Goal: Transaction & Acquisition: Purchase product/service

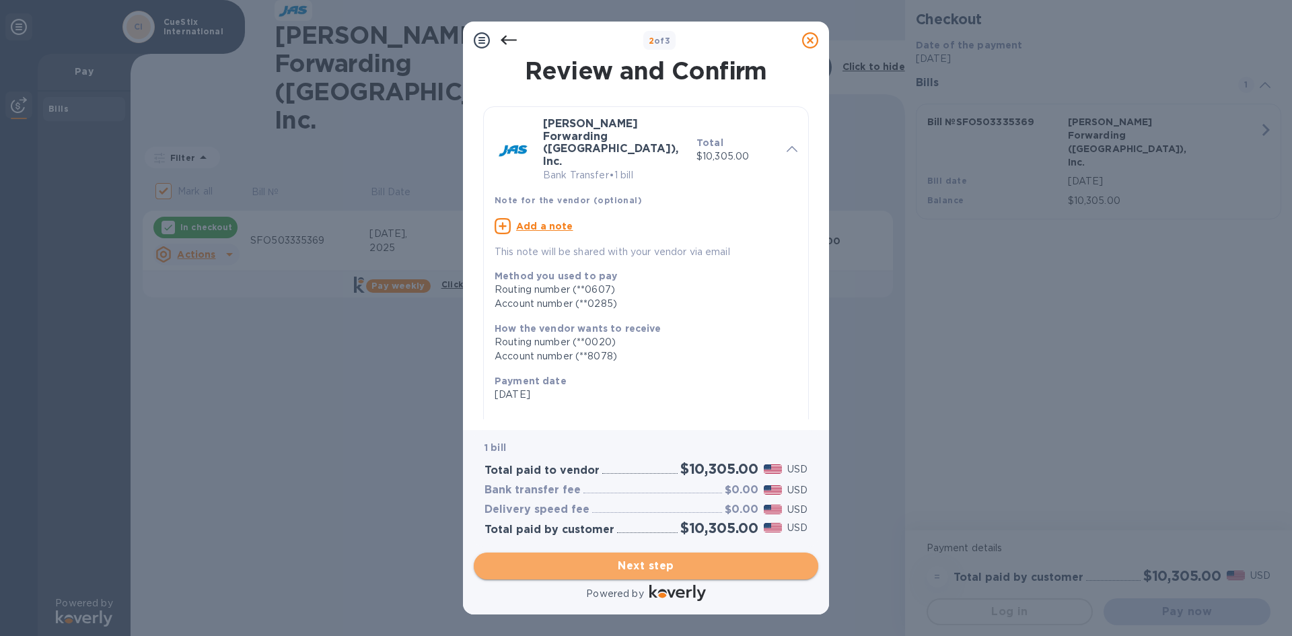
click at [583, 573] on span "Next step" at bounding box center [645, 566] width 323 height 16
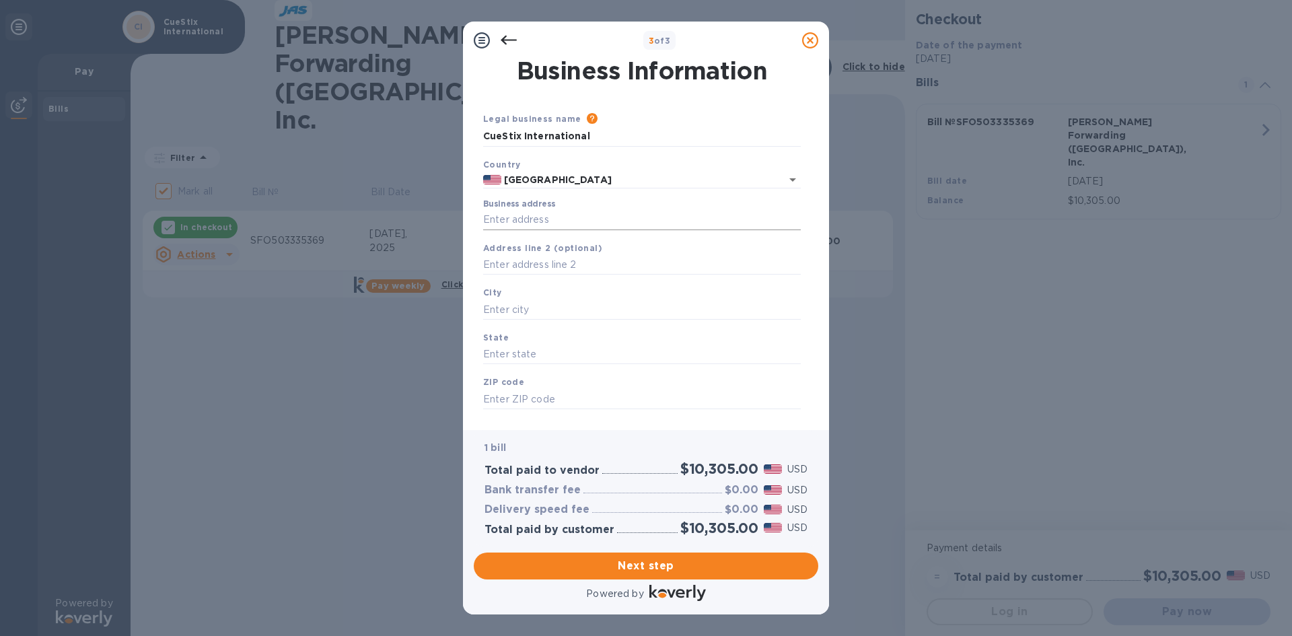
click at [511, 218] on input "Business address" at bounding box center [642, 220] width 318 height 20
type input "[STREET_ADDRESS]"
click at [521, 303] on input "text" at bounding box center [642, 309] width 318 height 20
type input "[GEOGRAPHIC_DATA]"
type input "CO"
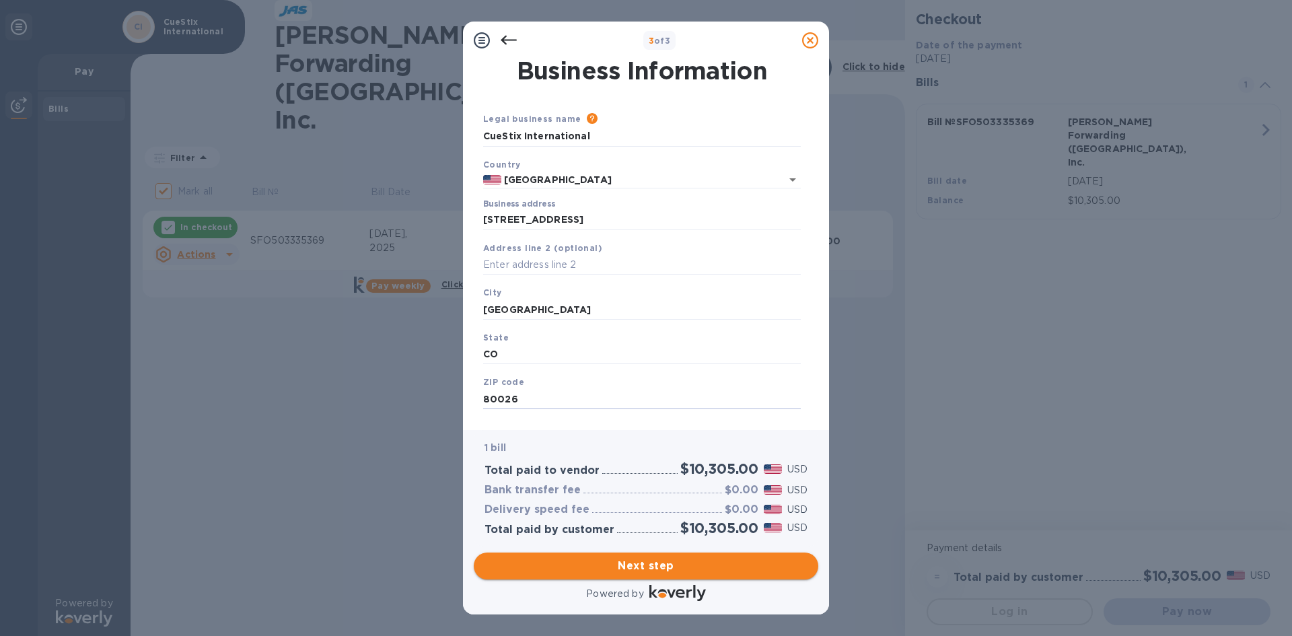
type input "80026"
click at [756, 567] on span "Next step" at bounding box center [645, 566] width 323 height 16
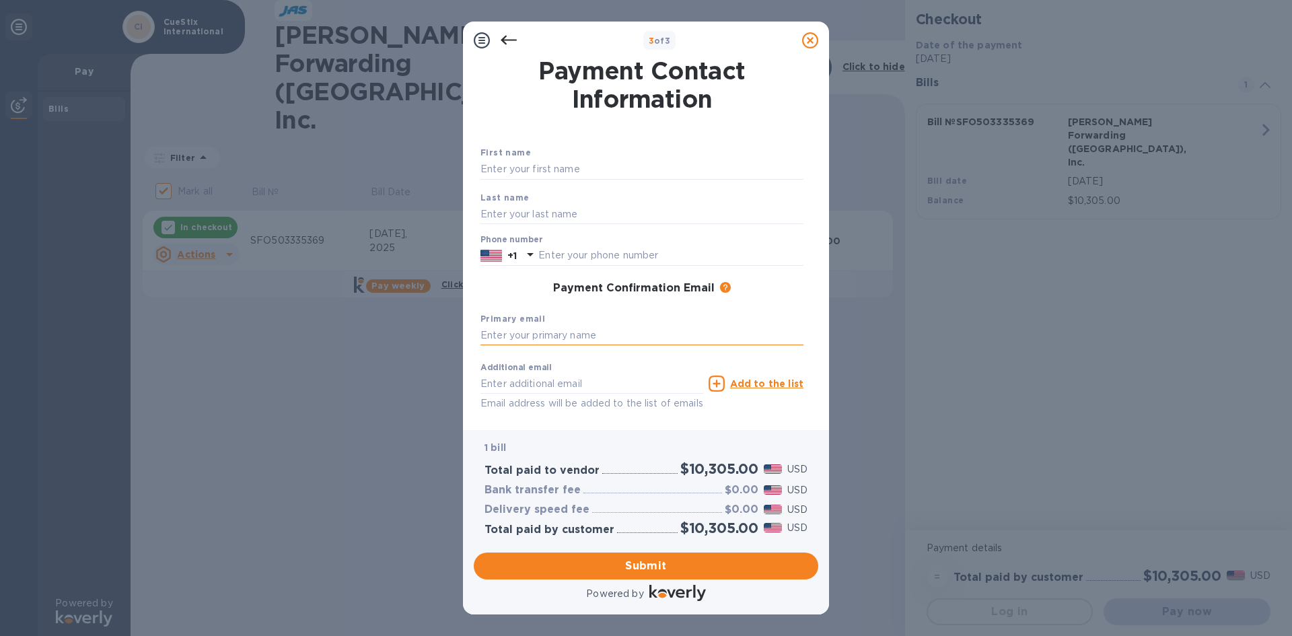
click at [488, 334] on input "text" at bounding box center [641, 336] width 323 height 20
click at [493, 383] on input "text" at bounding box center [591, 383] width 223 height 20
type input "[PERSON_NAME]"
click at [499, 167] on input "text" at bounding box center [641, 169] width 323 height 20
type input "[PERSON_NAME]"
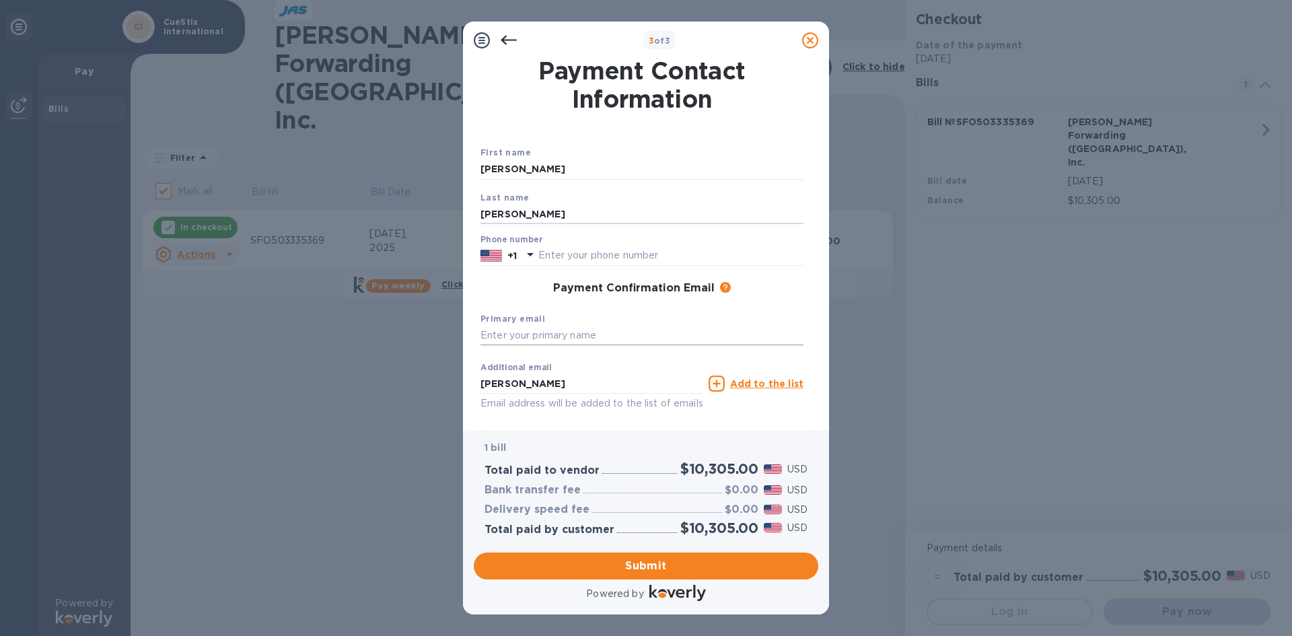
type input "[PERSON_NAME]"
click at [542, 334] on input "text" at bounding box center [641, 336] width 323 height 20
type input "[PERSON_NAME][EMAIL_ADDRESS][DOMAIN_NAME]"
click at [734, 556] on button "Submit" at bounding box center [646, 565] width 344 height 27
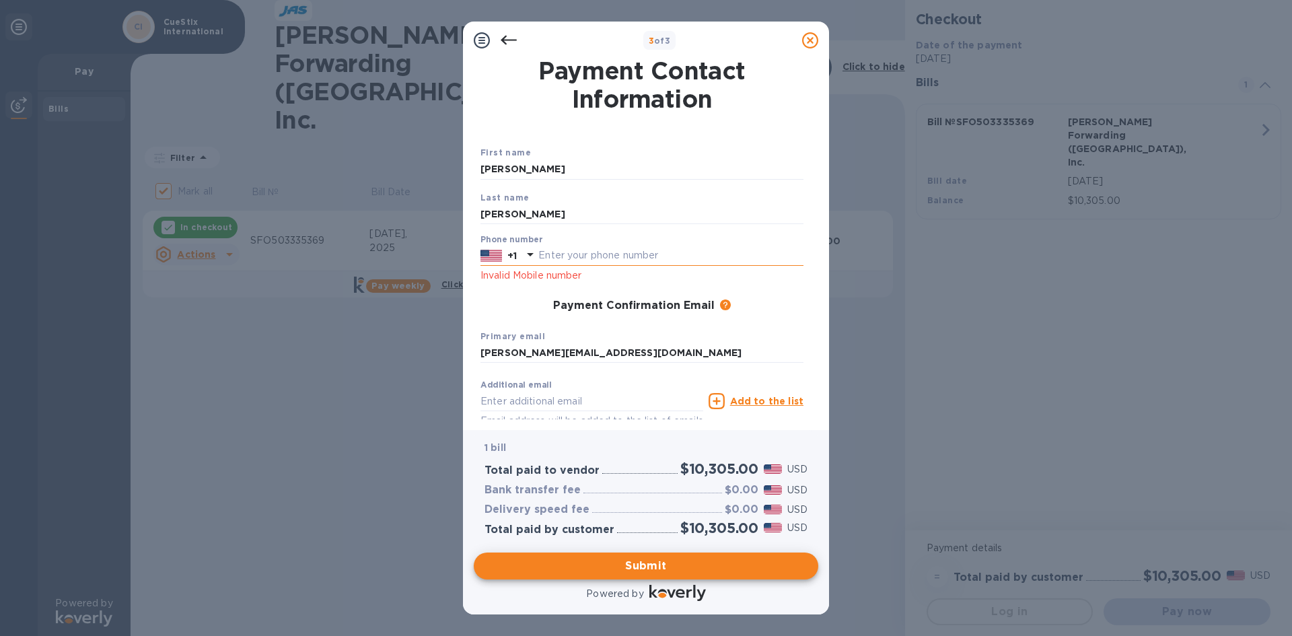
click at [585, 256] on input "text" at bounding box center [670, 256] width 265 height 20
click at [622, 254] on input "3039262670" at bounding box center [670, 256] width 265 height 20
drag, startPoint x: 616, startPoint y: 255, endPoint x: 536, endPoint y: 256, distance: 79.4
click at [536, 256] on div "[PHONE_NUMBER]" at bounding box center [641, 256] width 323 height 20
type input "3039262670"
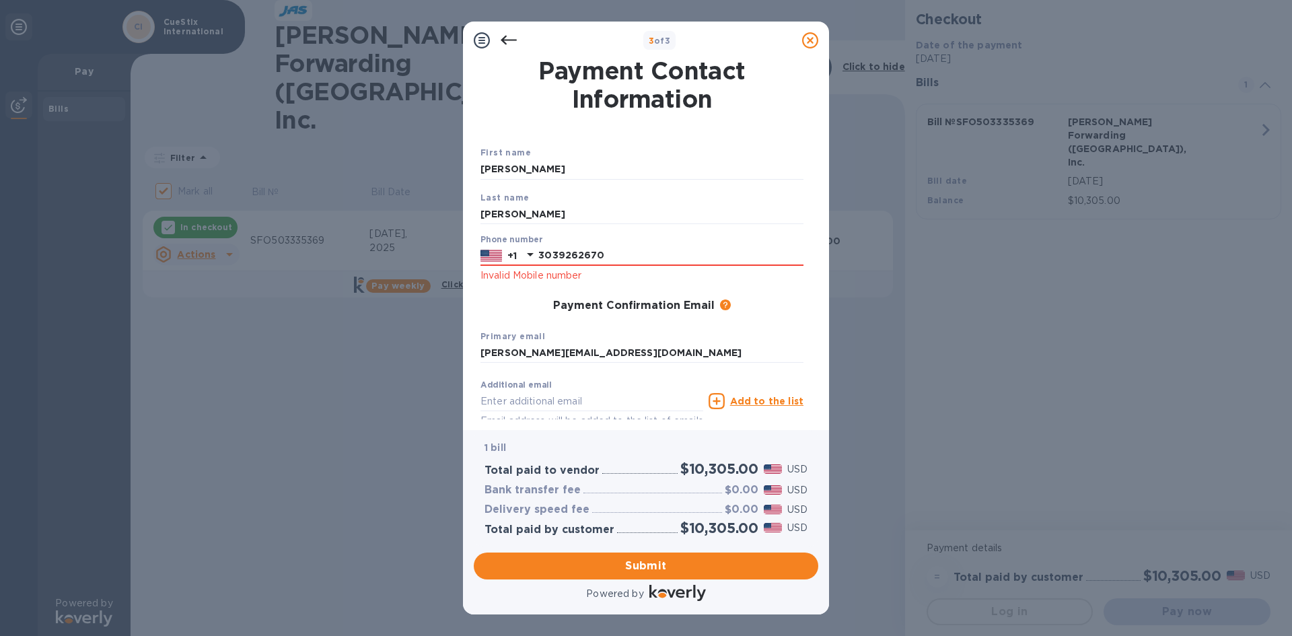
click at [513, 297] on div "Payment Confirmation Email The added email addresses will be used to send the p…" at bounding box center [642, 306] width 334 height 24
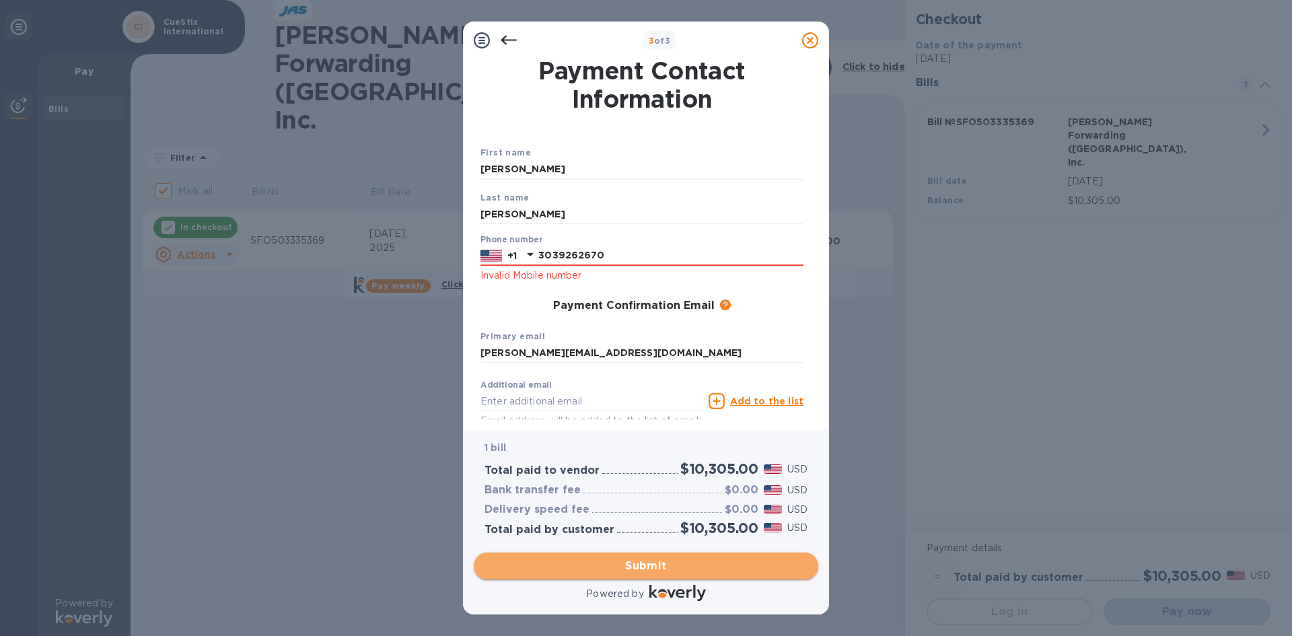
click at [536, 564] on span "Submit" at bounding box center [645, 566] width 323 height 16
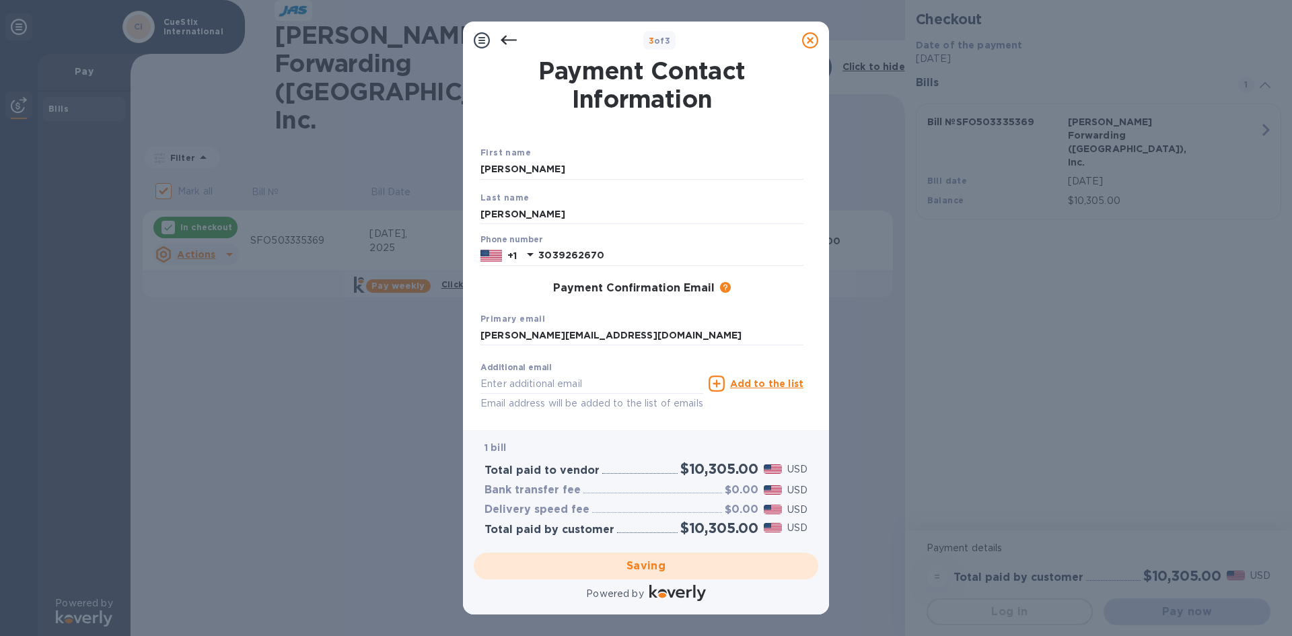
checkbox input "false"
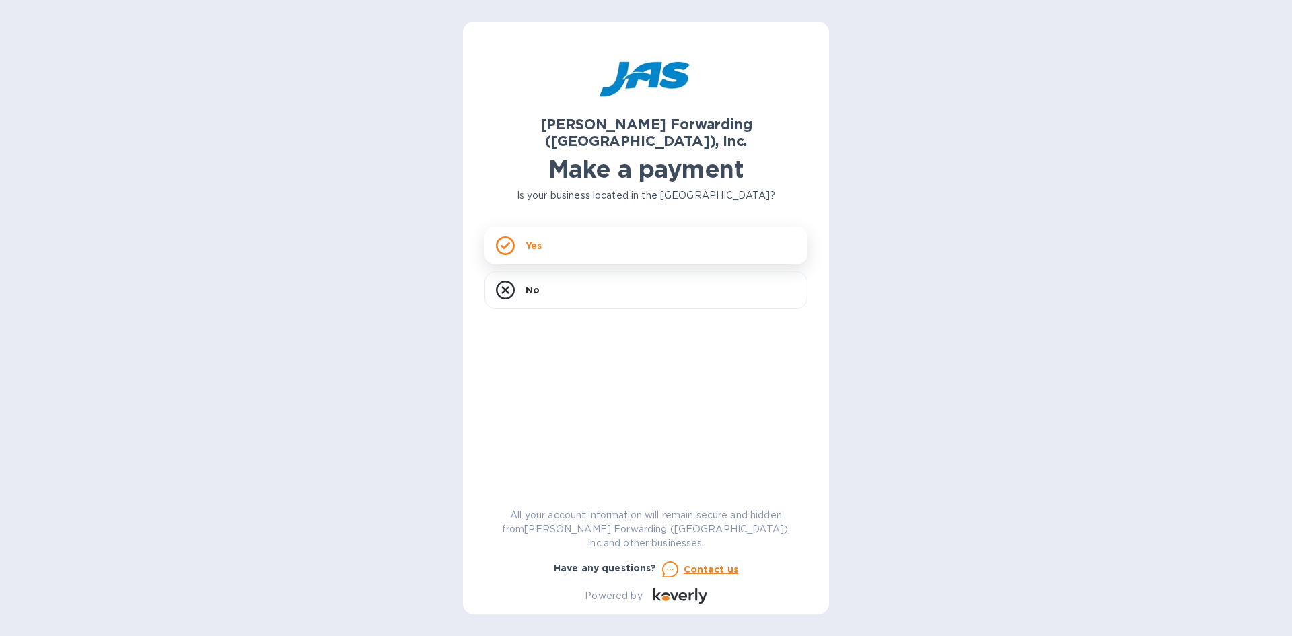
click at [585, 234] on div "Yes" at bounding box center [645, 246] width 323 height 38
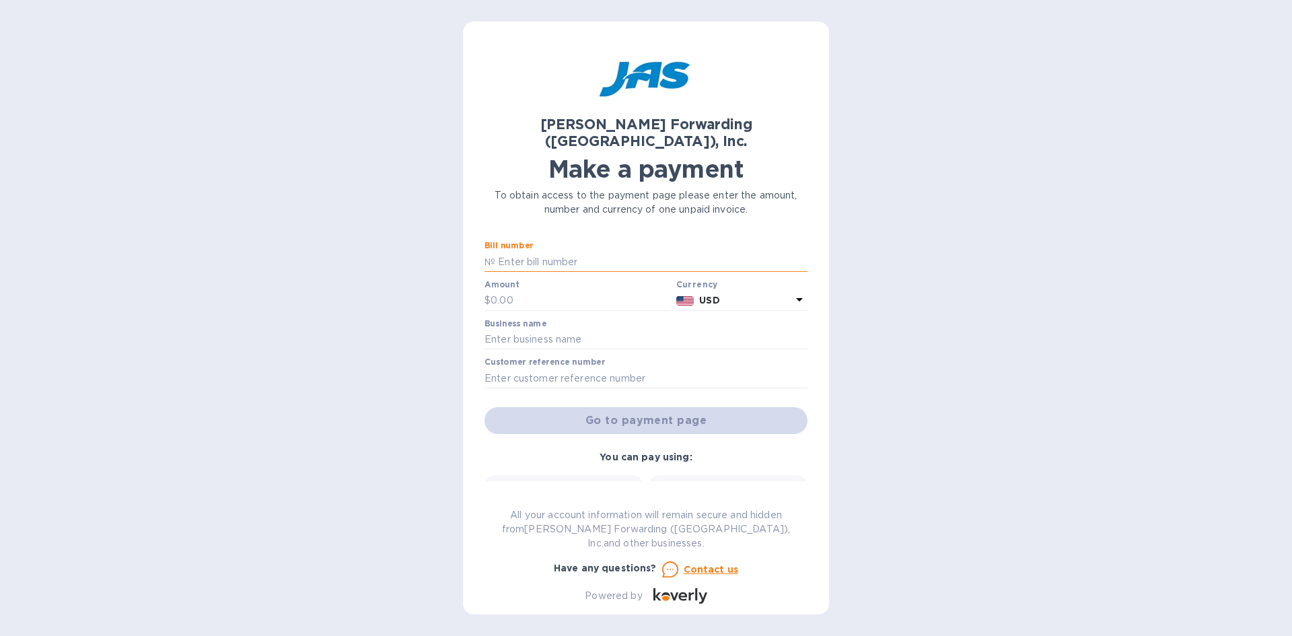
click at [554, 252] on input "text" at bounding box center [651, 262] width 312 height 20
type input "SFO503335369"
type input "9,135"
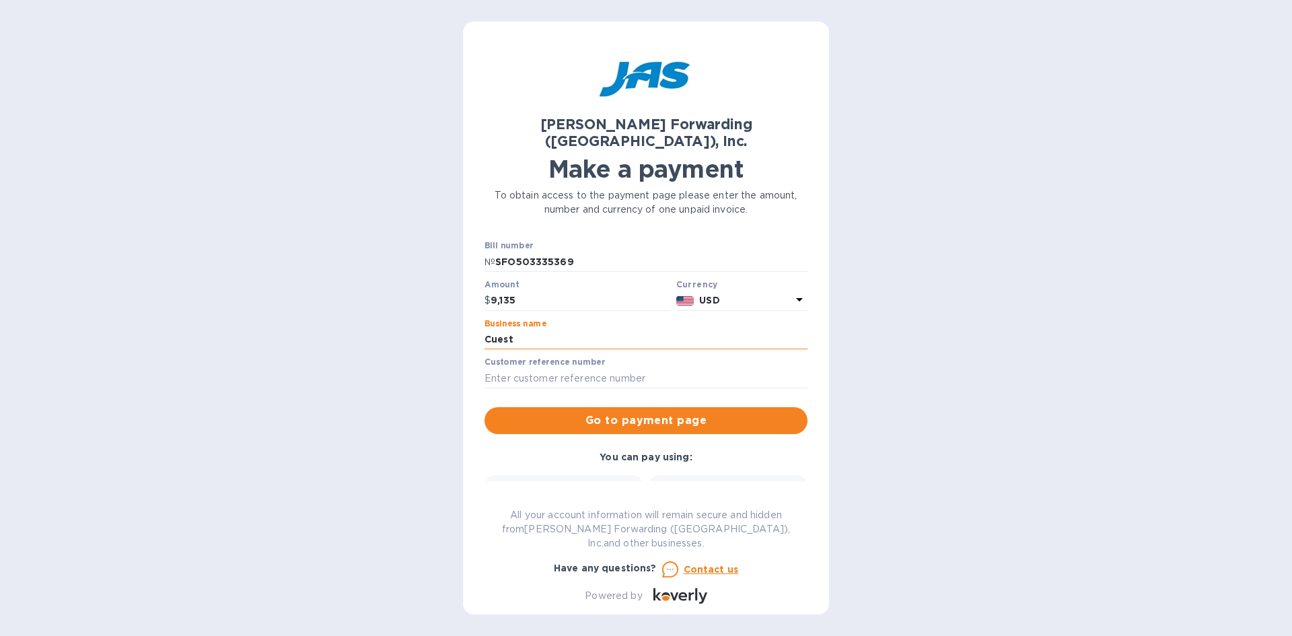
type input "CueStix International"
click at [588, 412] on span "Go to payment page" at bounding box center [645, 420] width 301 height 16
